Goal: Information Seeking & Learning: Learn about a topic

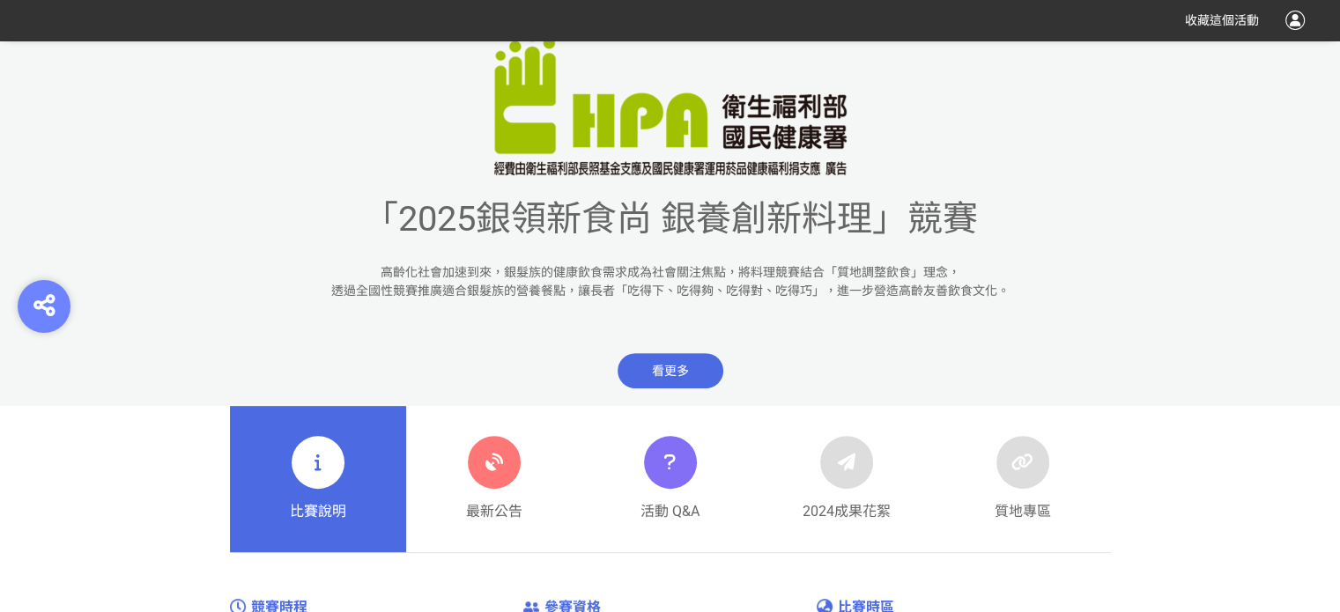
scroll to position [705, 0]
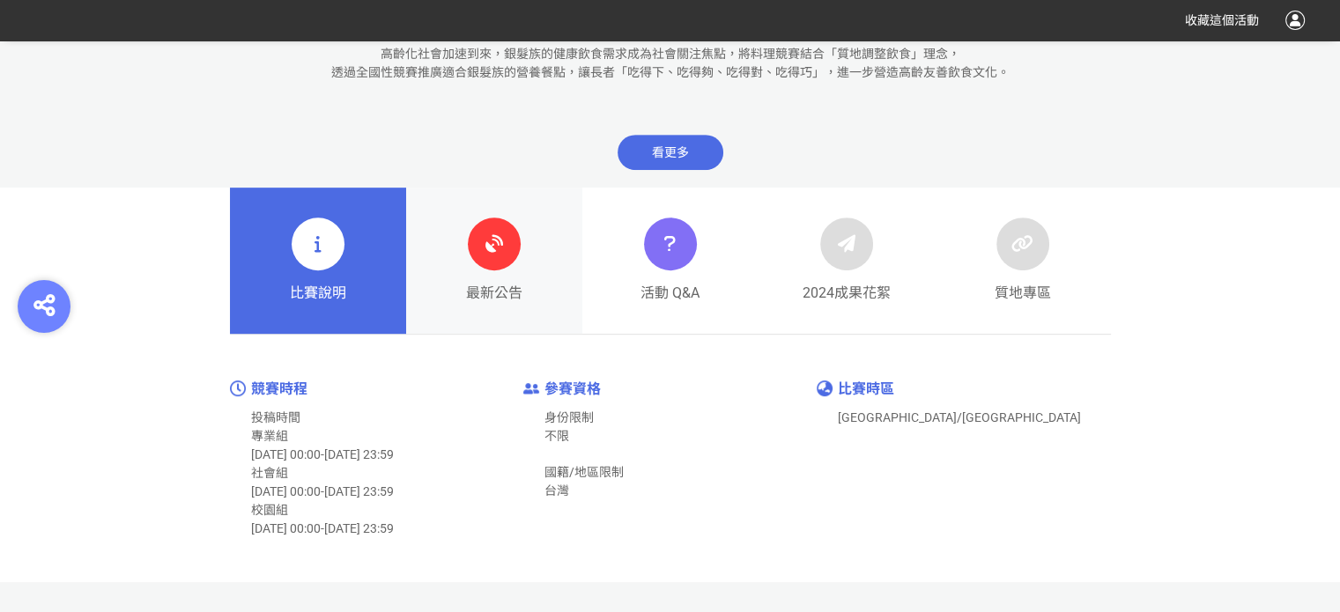
click at [487, 256] on icon at bounding box center [494, 244] width 32 height 32
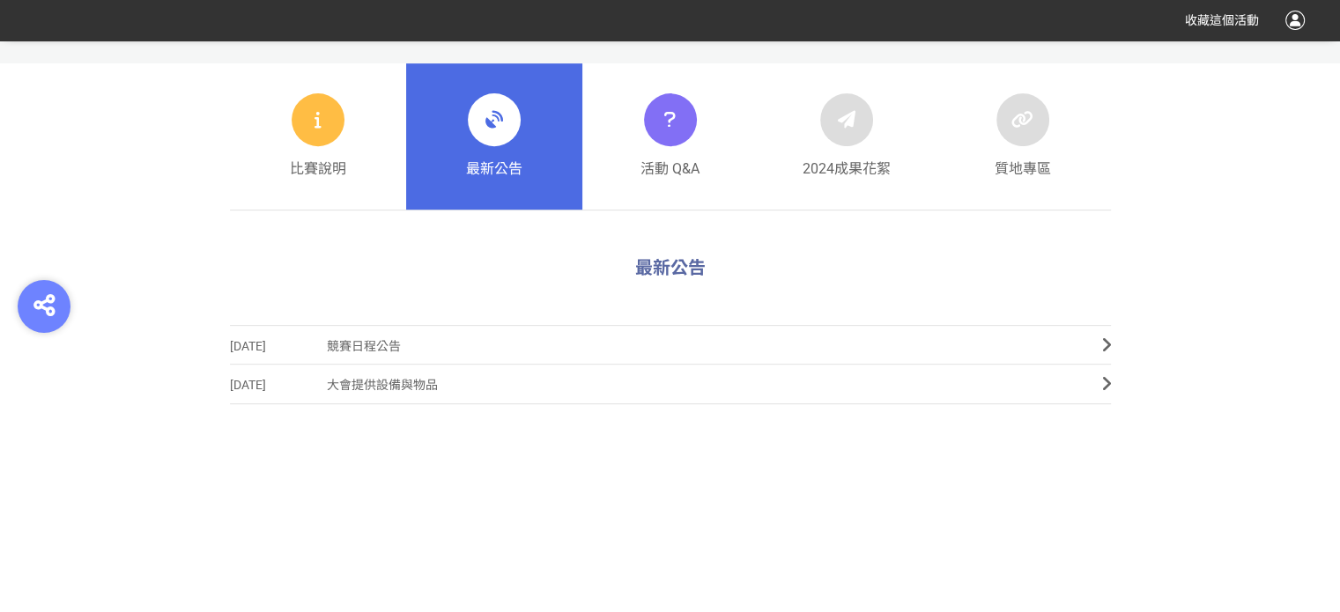
scroll to position [705, 0]
click at [372, 345] on span "競賽日程公告" at bounding box center [701, 346] width 749 height 40
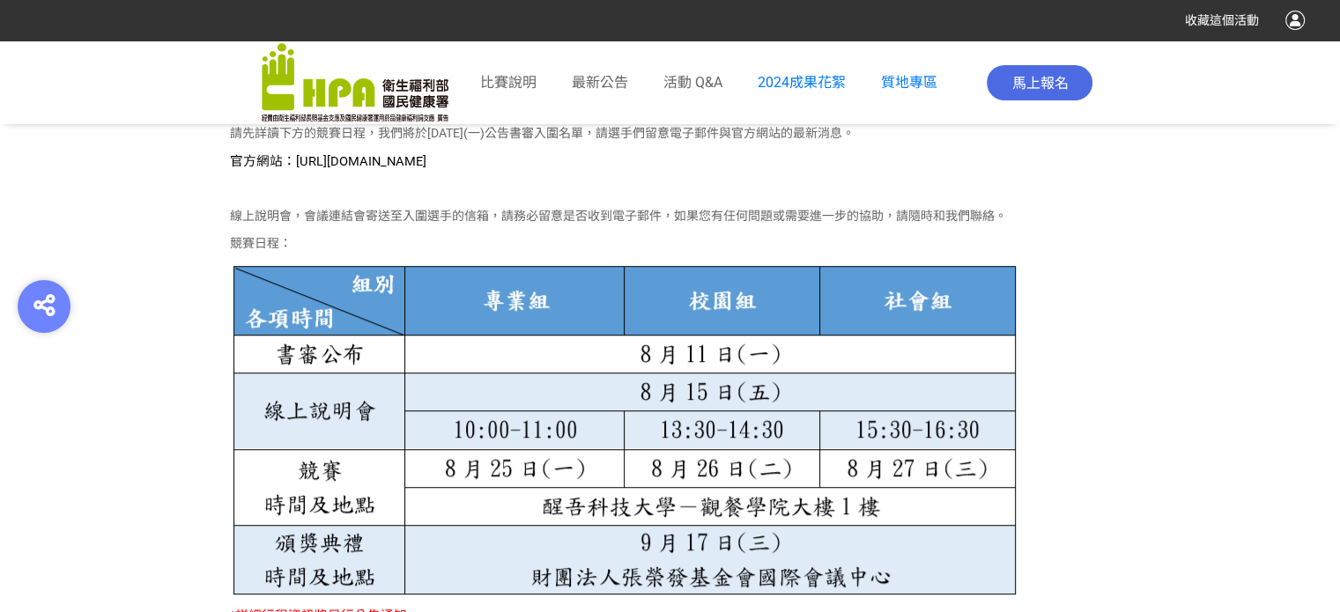
scroll to position [881, 0]
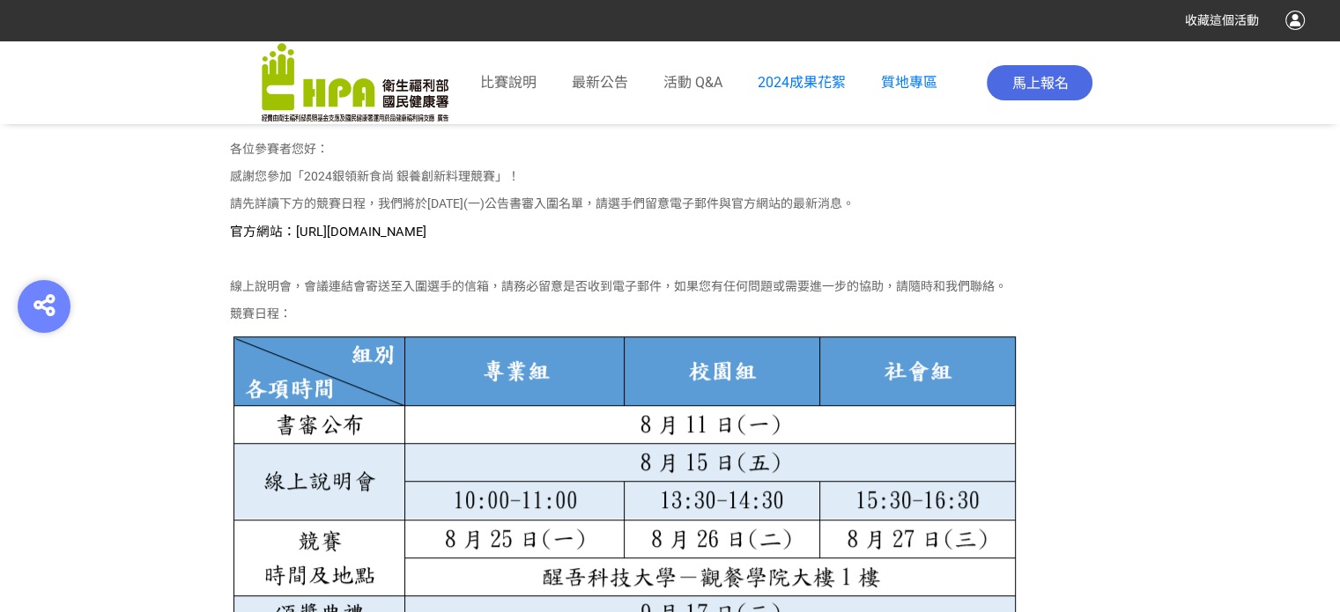
click at [427, 239] on span "官方網站：[URL][DOMAIN_NAME]" at bounding box center [328, 232] width 197 height 16
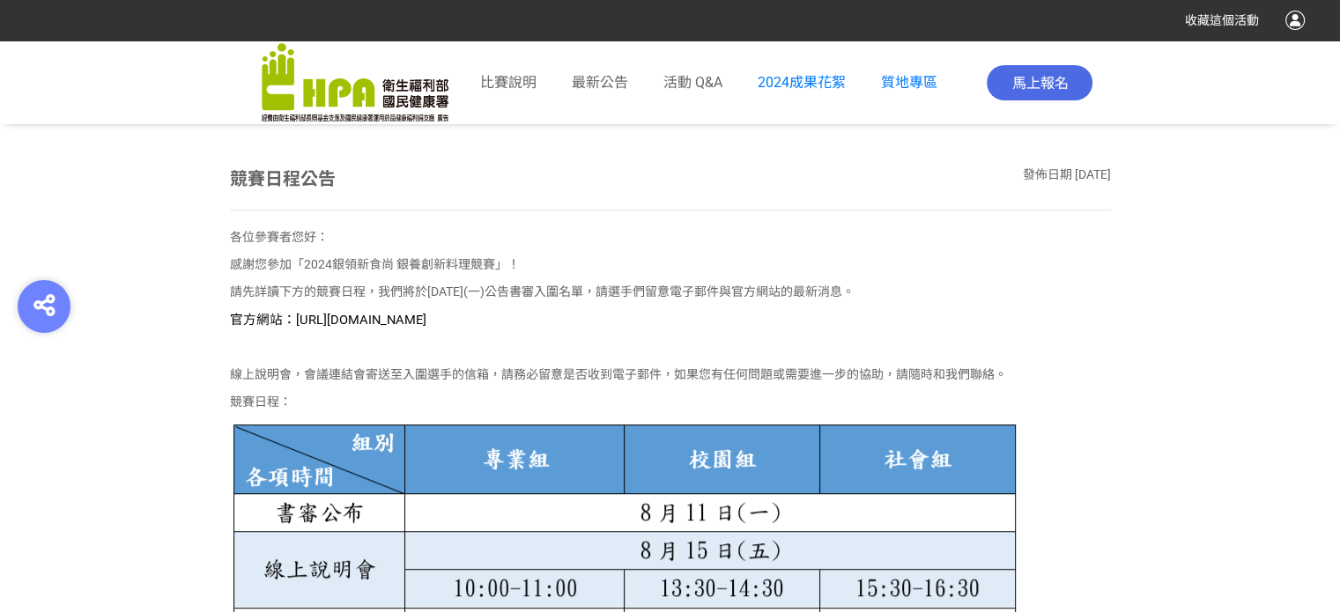
scroll to position [793, 0]
click at [427, 317] on span "官方網站：[URL][DOMAIN_NAME]" at bounding box center [328, 320] width 197 height 16
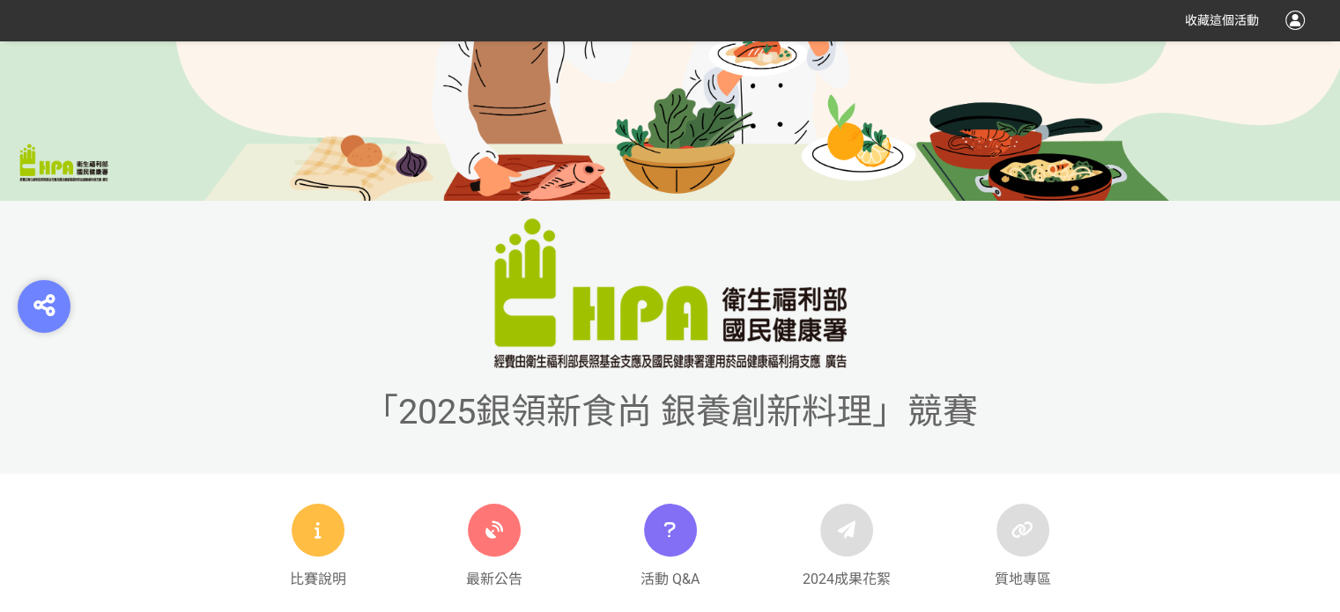
scroll to position [529, 0]
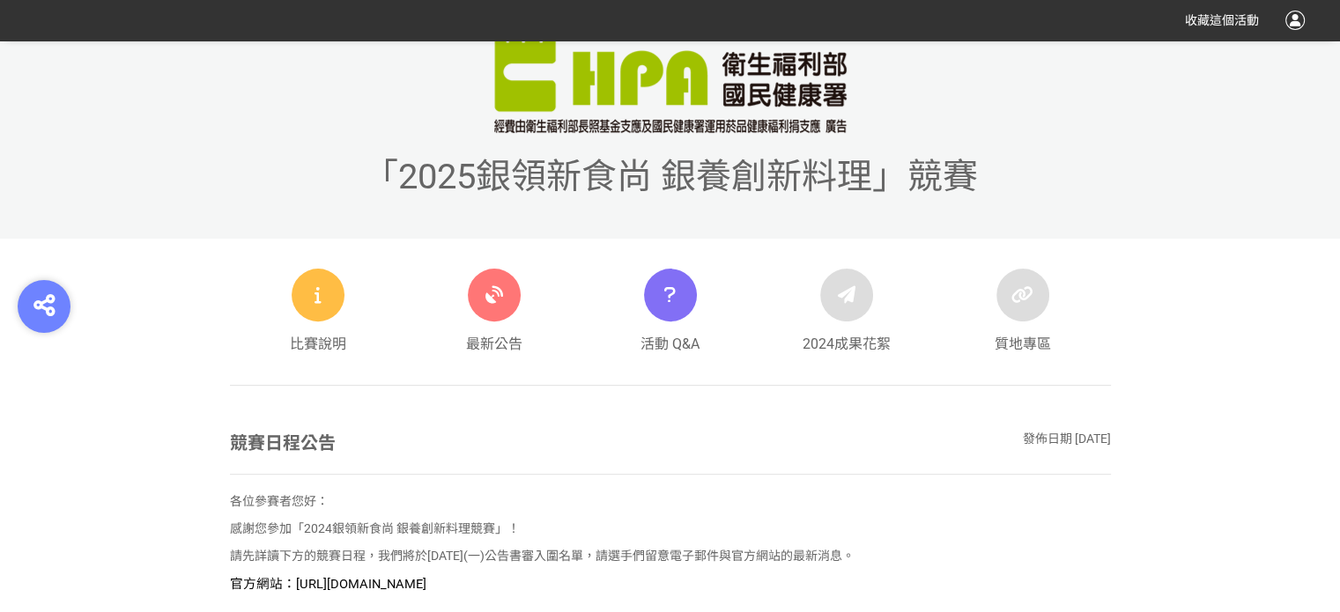
click at [523, 124] on img at bounding box center [670, 58] width 352 height 150
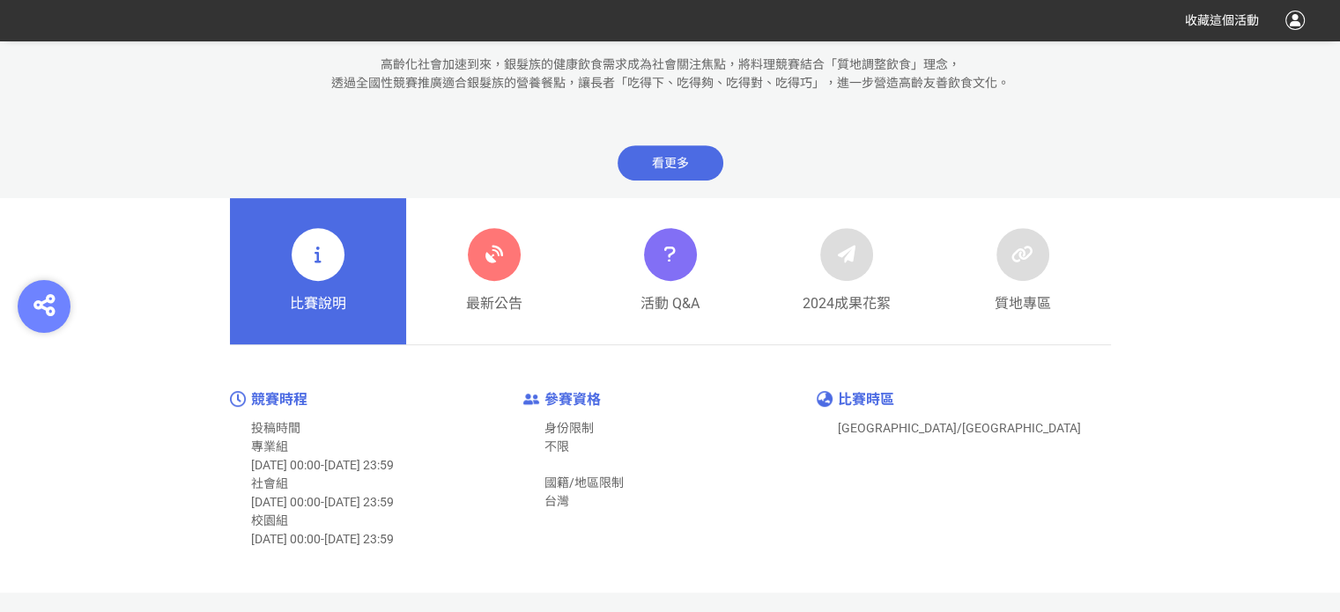
scroll to position [705, 0]
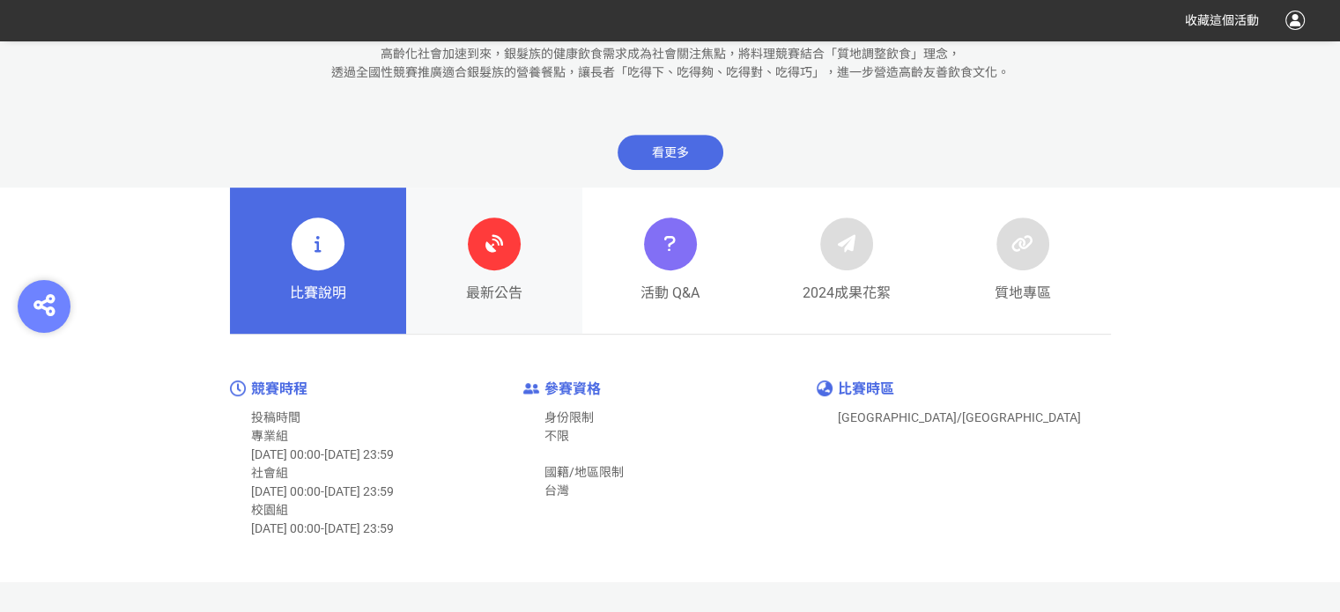
click at [498, 244] on icon at bounding box center [494, 244] width 32 height 32
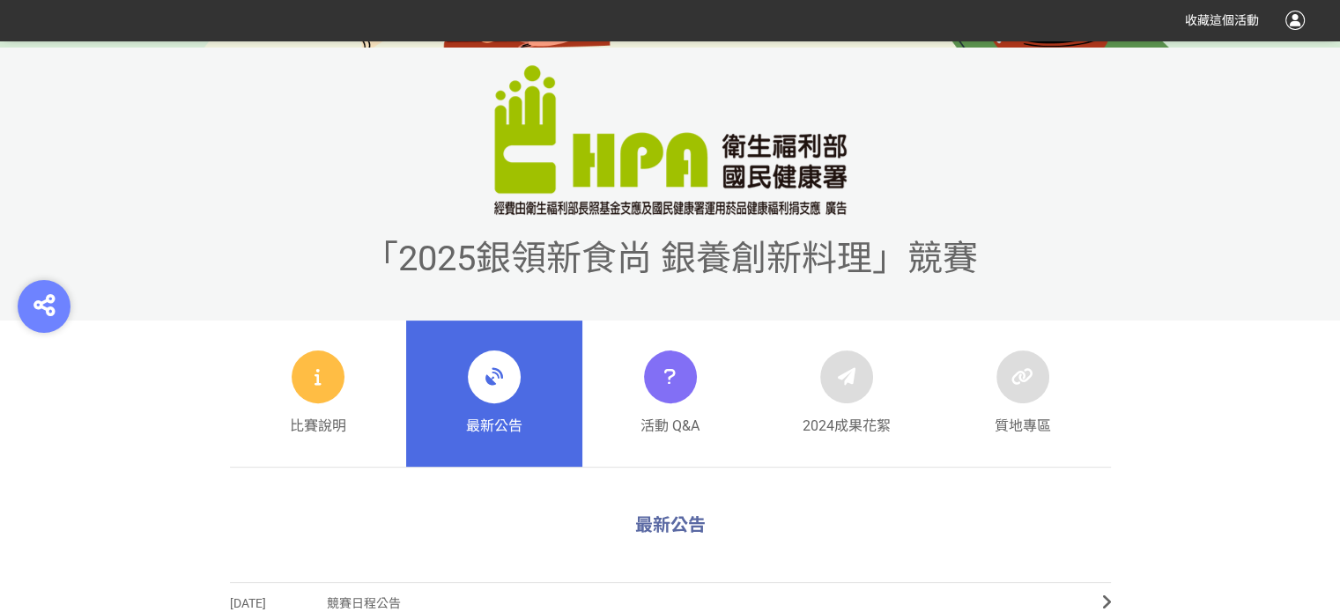
scroll to position [793, 0]
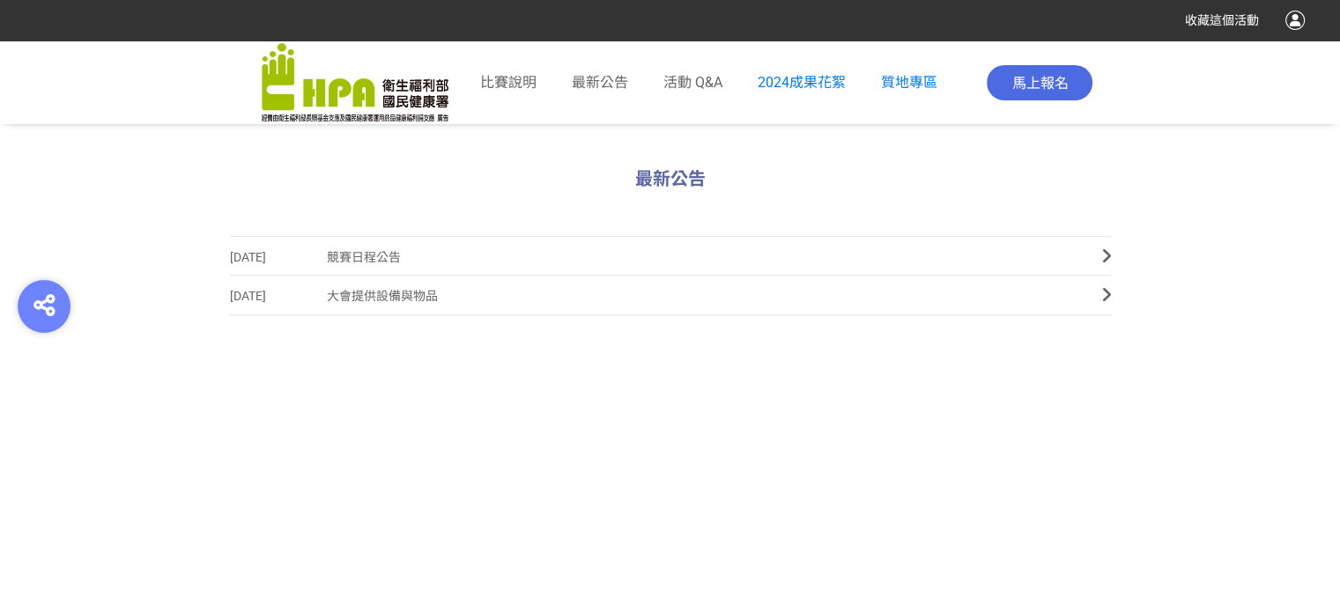
click at [358, 256] on span "競賽日程公告" at bounding box center [701, 258] width 749 height 40
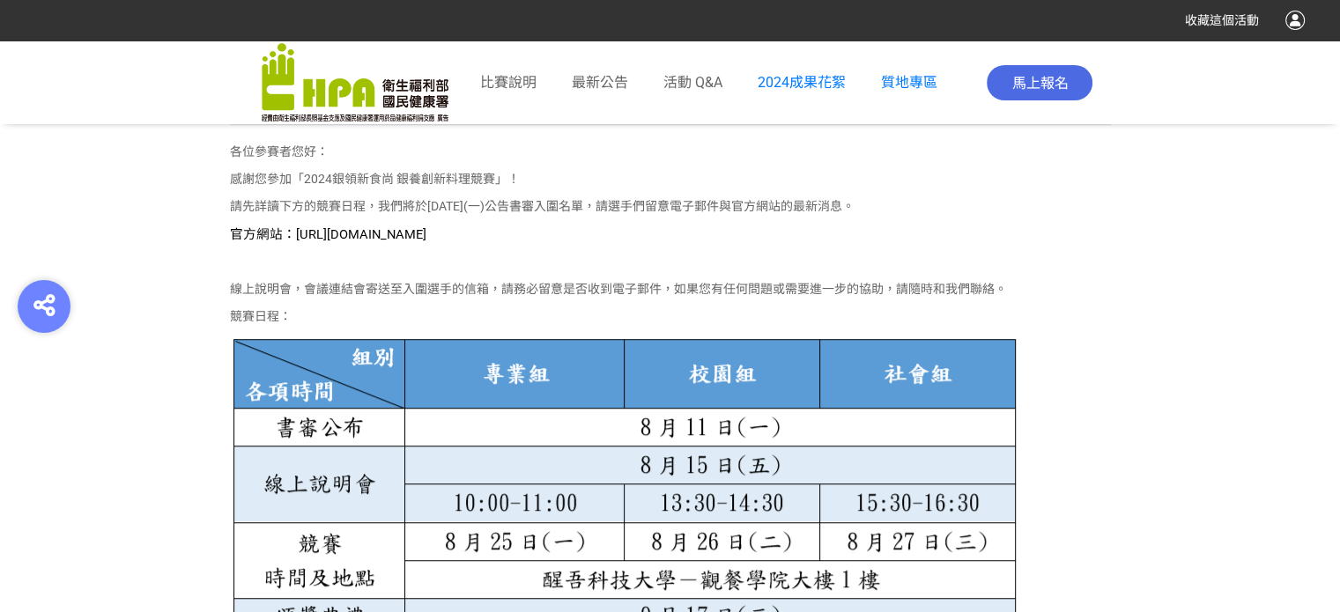
scroll to position [885, 0]
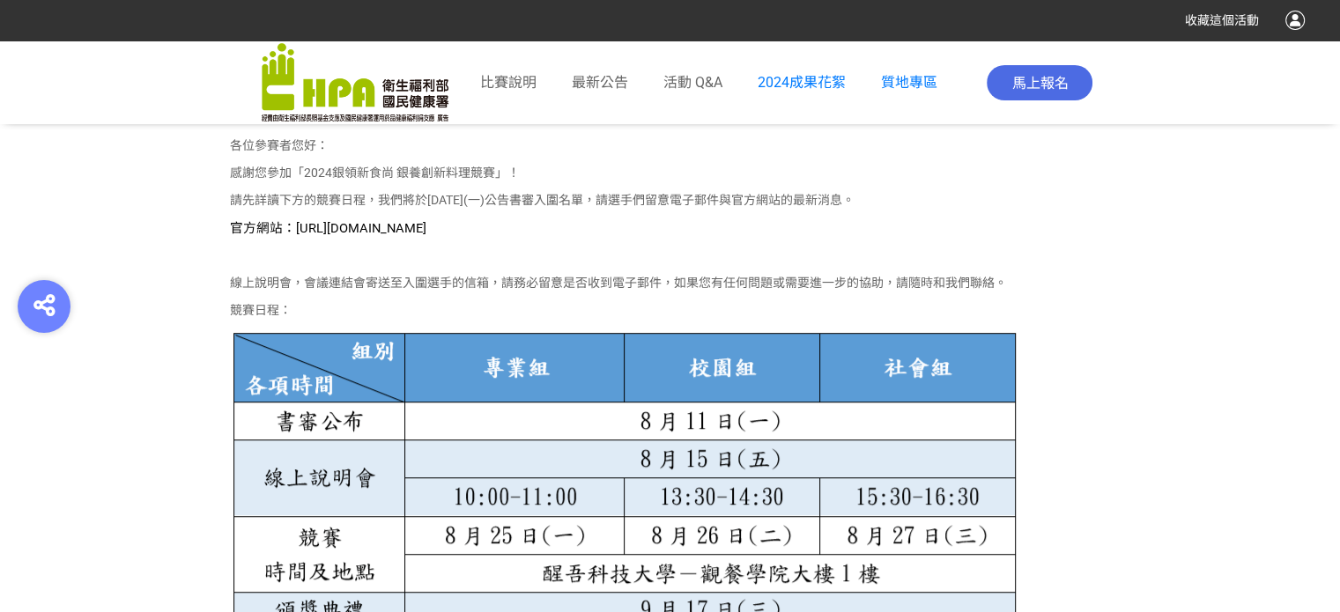
click at [347, 221] on span "官方網站：[URL][DOMAIN_NAME]" at bounding box center [328, 228] width 197 height 16
click at [614, 248] on p at bounding box center [670, 256] width 881 height 19
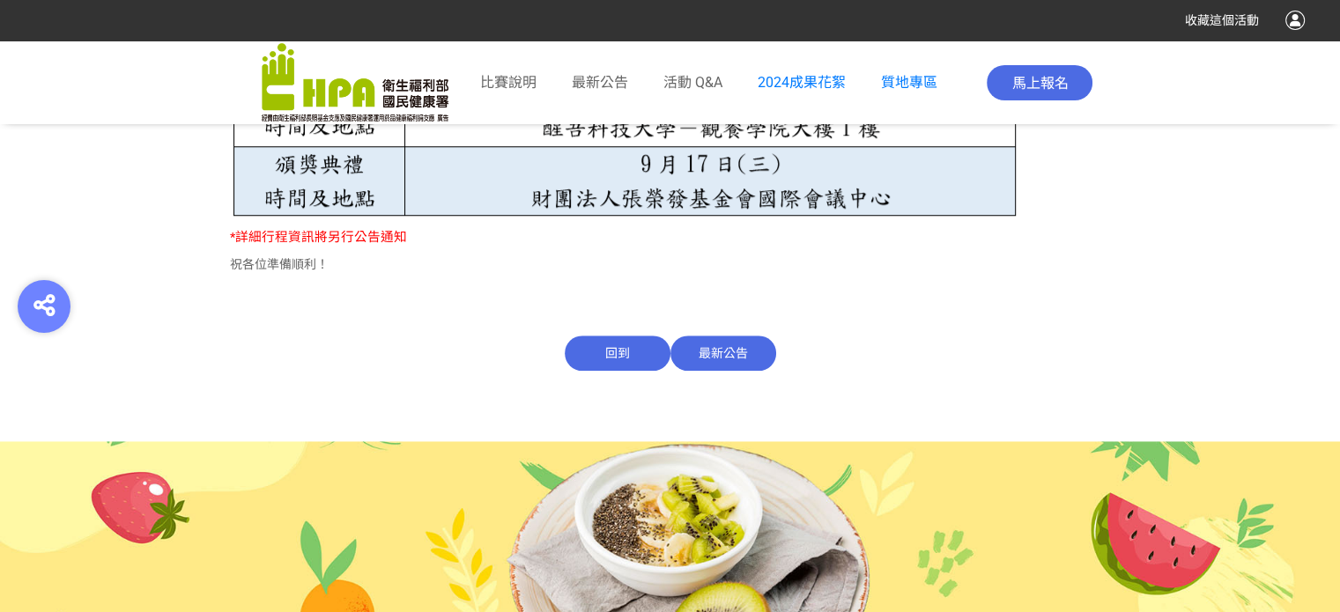
scroll to position [1363, 0]
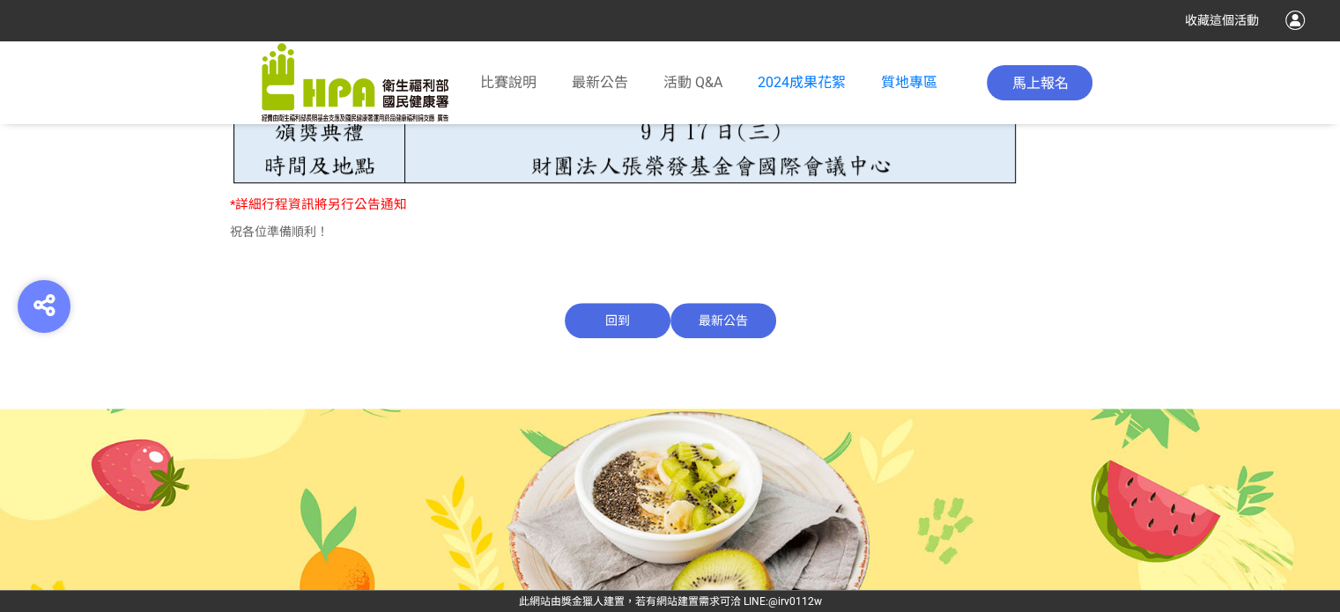
click at [705, 317] on span "最新公告" at bounding box center [724, 320] width 106 height 35
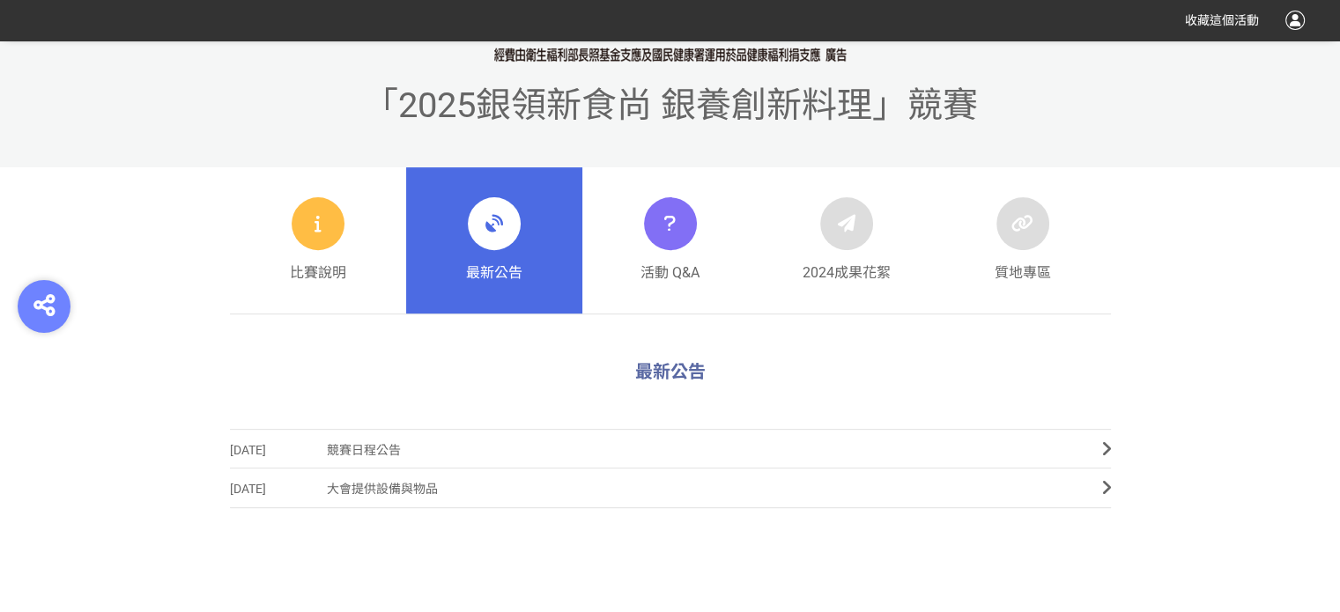
scroll to position [881, 0]
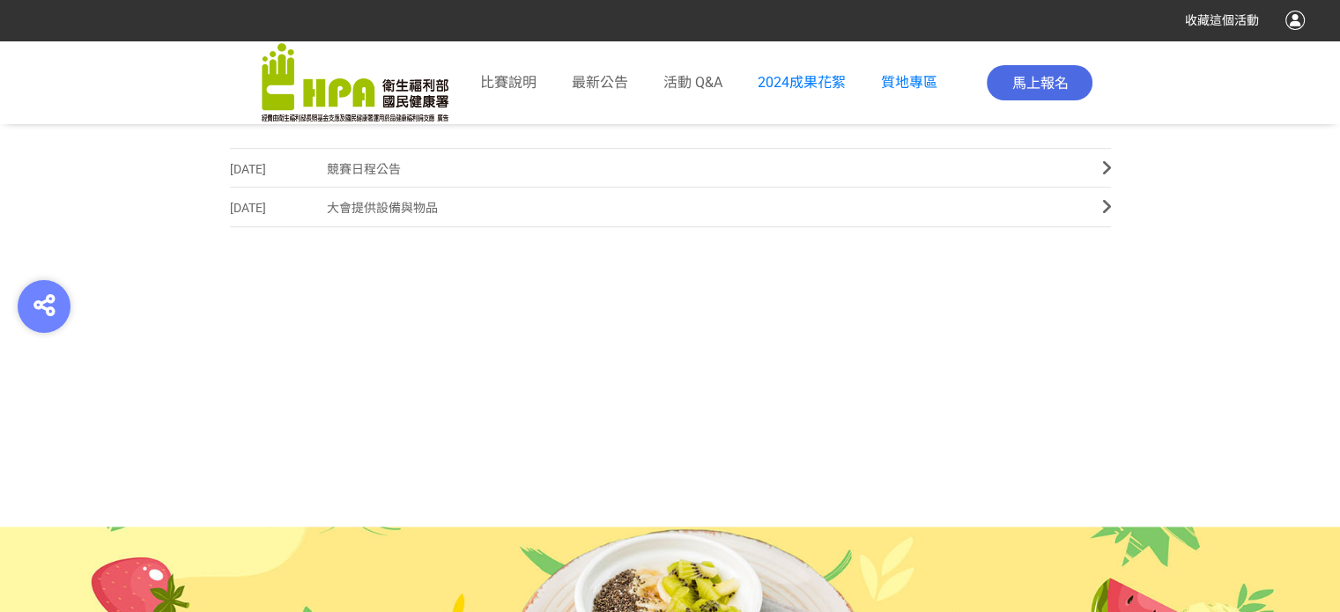
click at [346, 172] on span "競賽日程公告" at bounding box center [701, 170] width 749 height 40
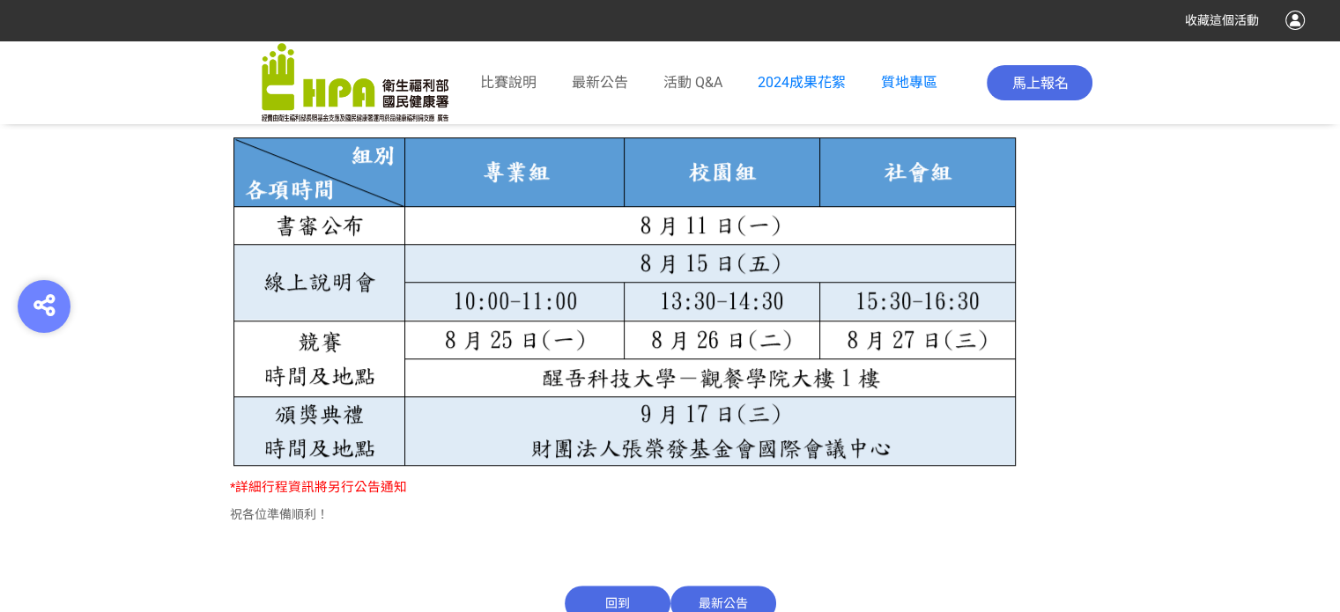
scroll to position [969, 0]
